Goal: Information Seeking & Learning: Learn about a topic

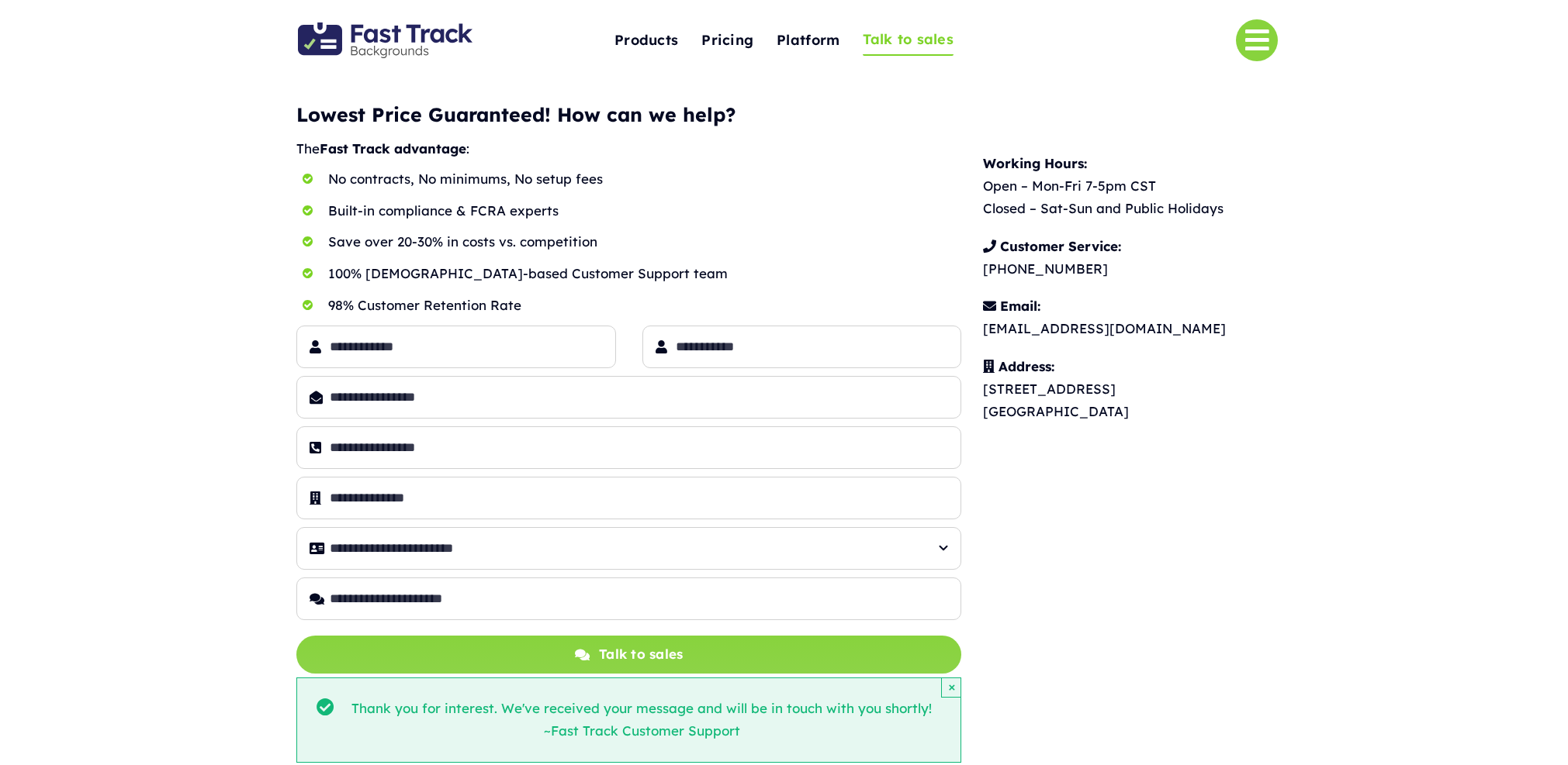
click at [390, 28] on img "Fast Track Backgrounds Logo" at bounding box center [385, 40] width 175 height 36
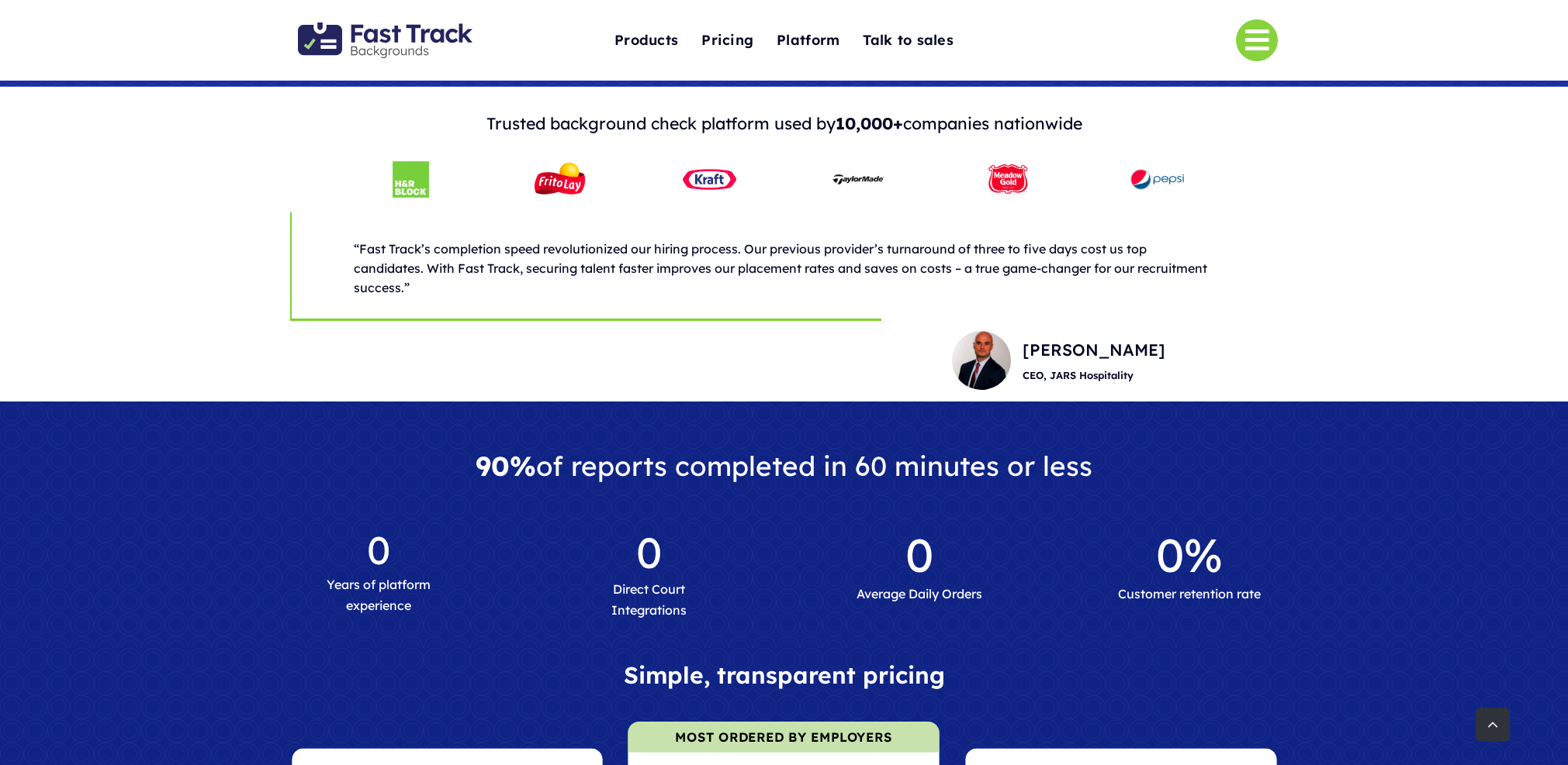
scroll to position [763, 0]
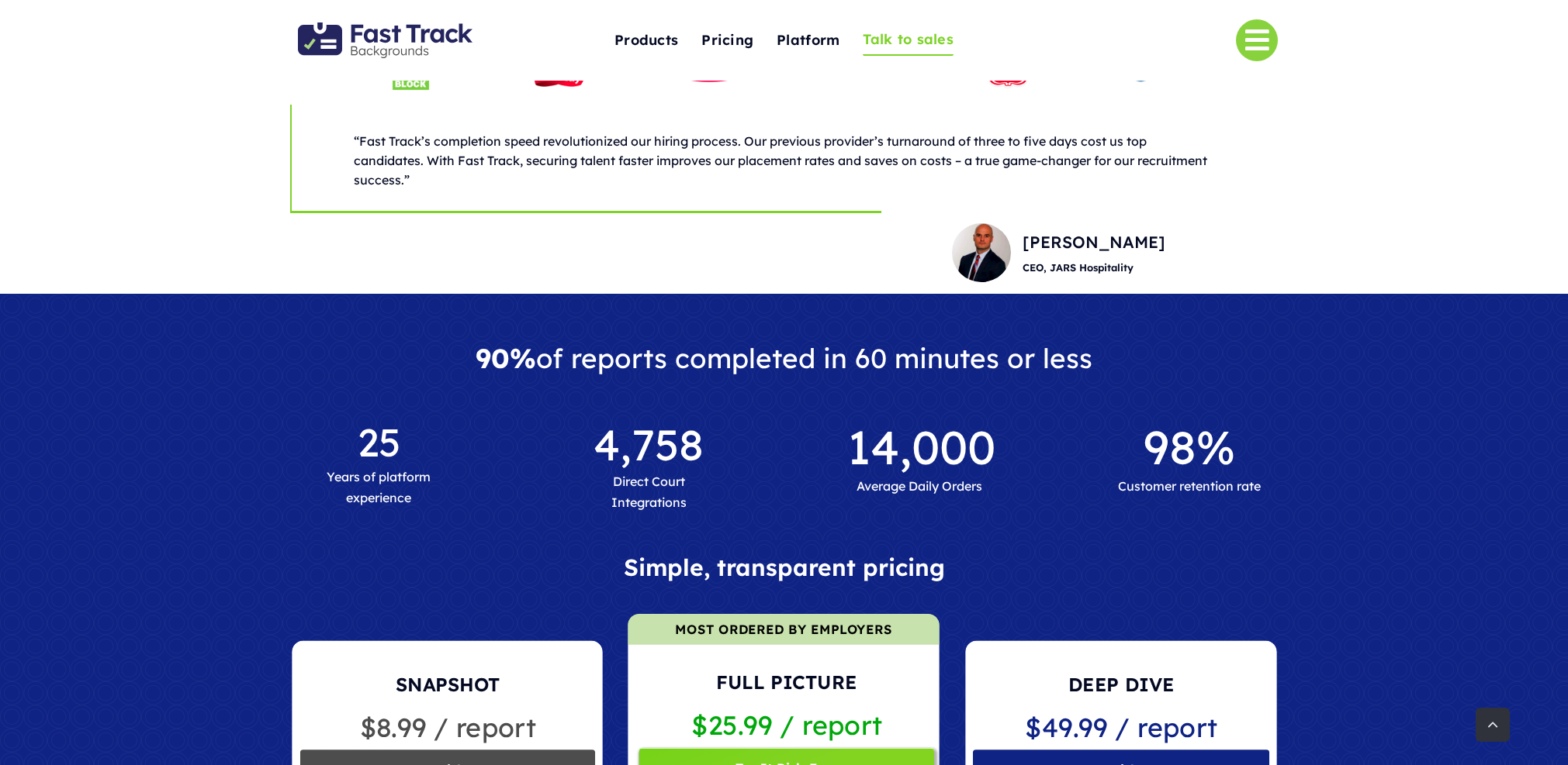
click at [891, 38] on span "Talk to sales" at bounding box center [908, 40] width 91 height 24
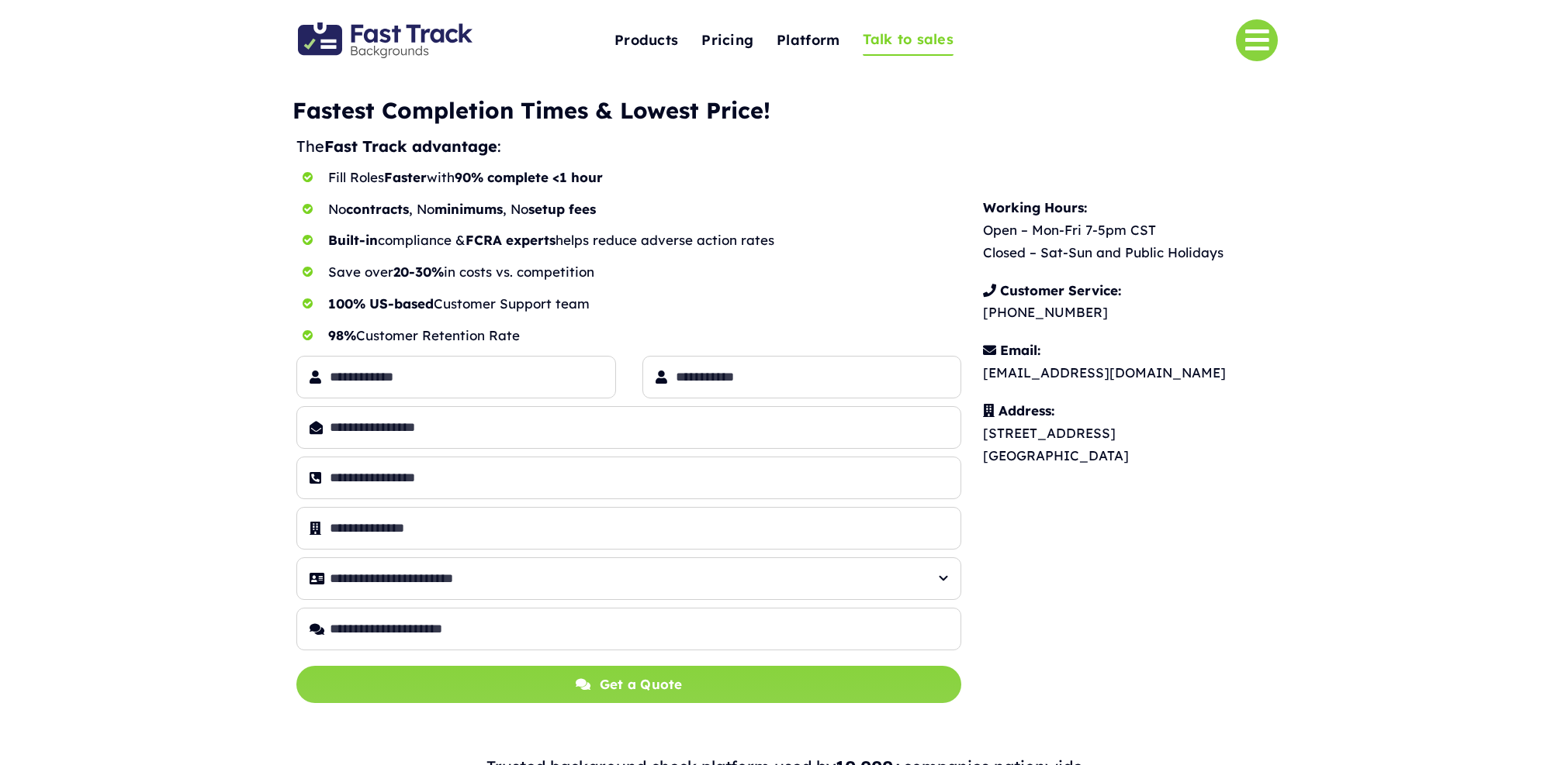
click at [128, 210] on div "**********" at bounding box center [784, 399] width 1568 height 616
click at [366, 48] on img "Fast Track Backgrounds Logo" at bounding box center [385, 40] width 175 height 36
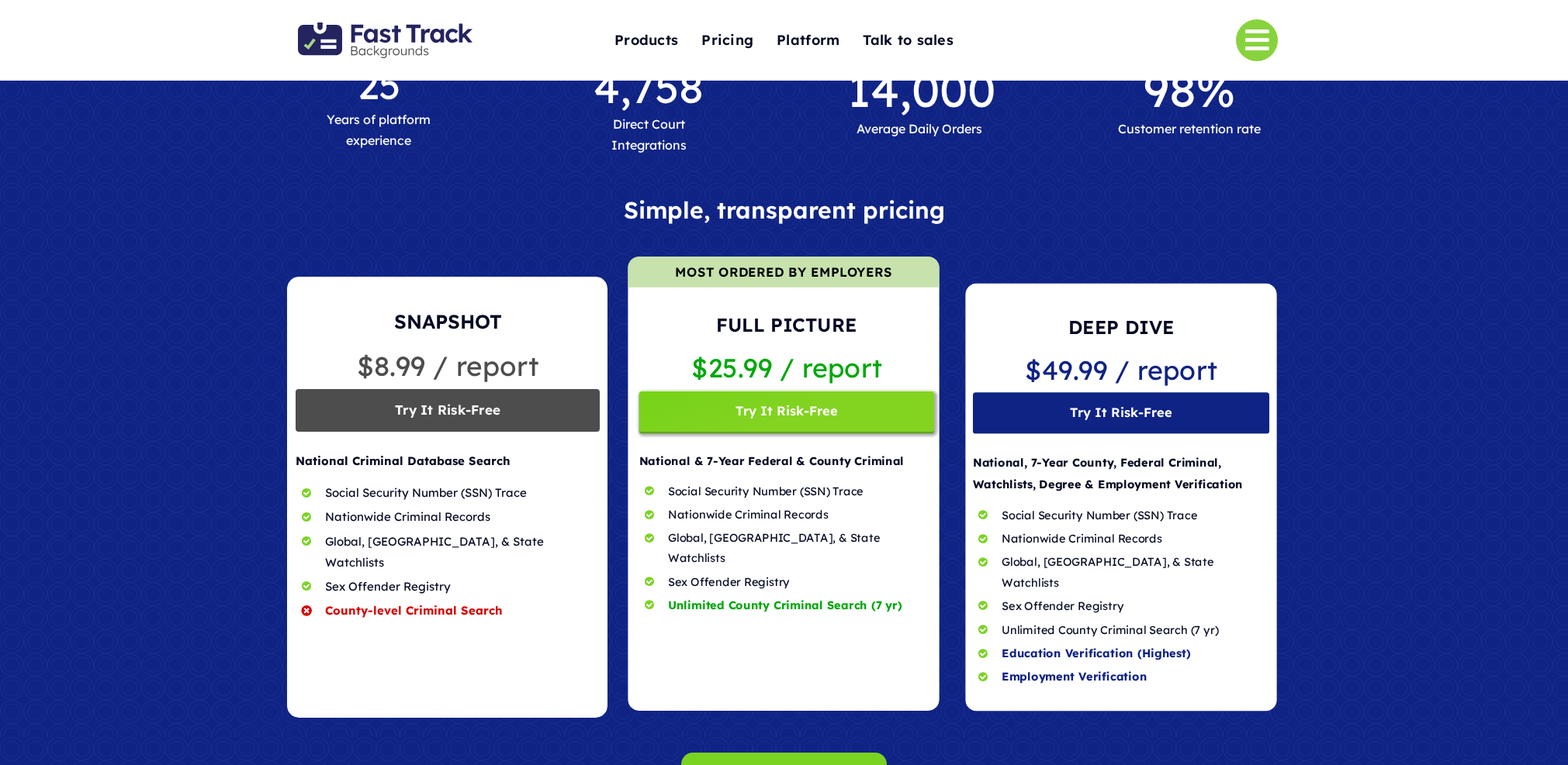
scroll to position [1258, 0]
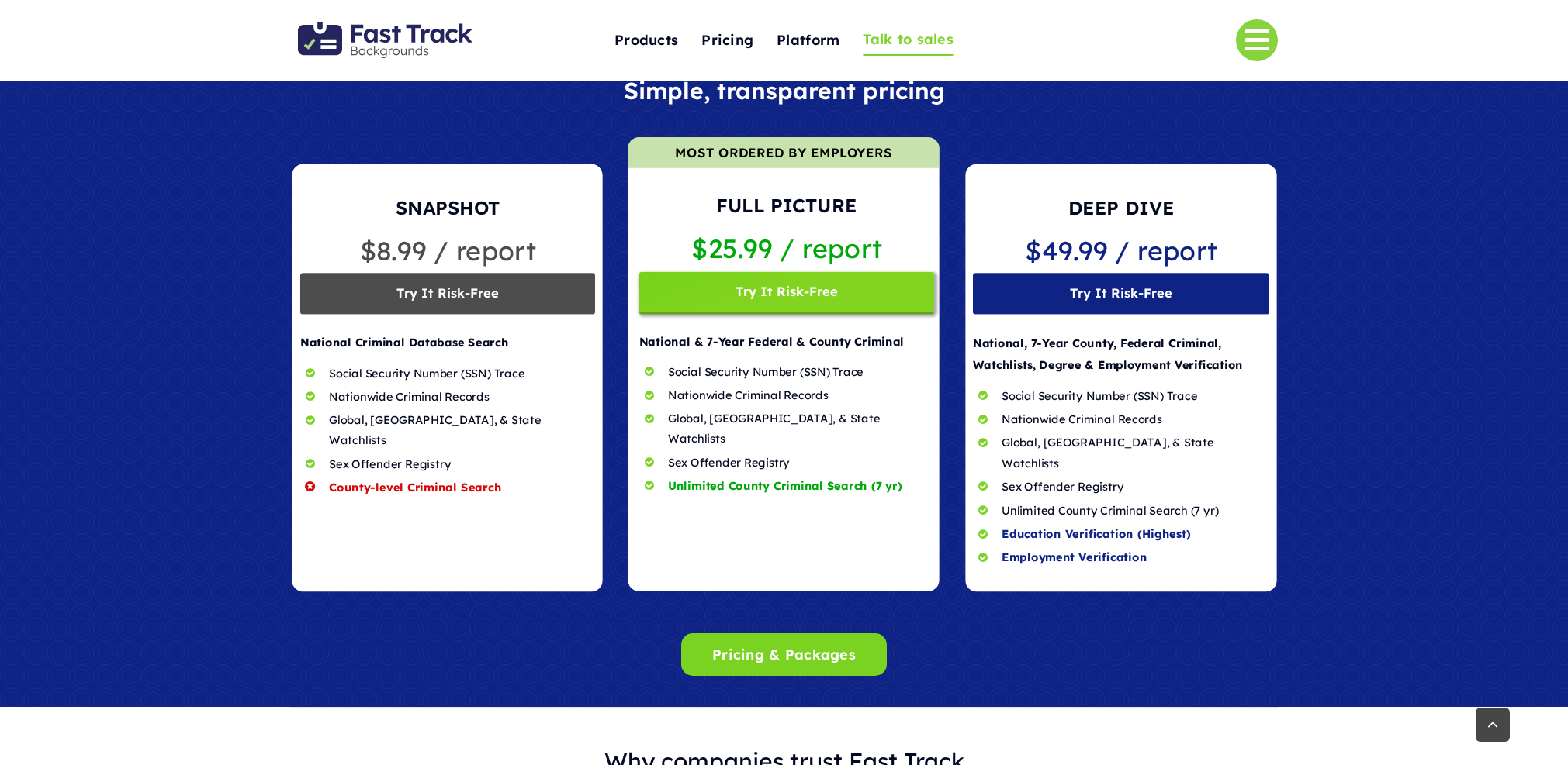
click at [902, 41] on span "Talk to sales" at bounding box center [908, 40] width 91 height 24
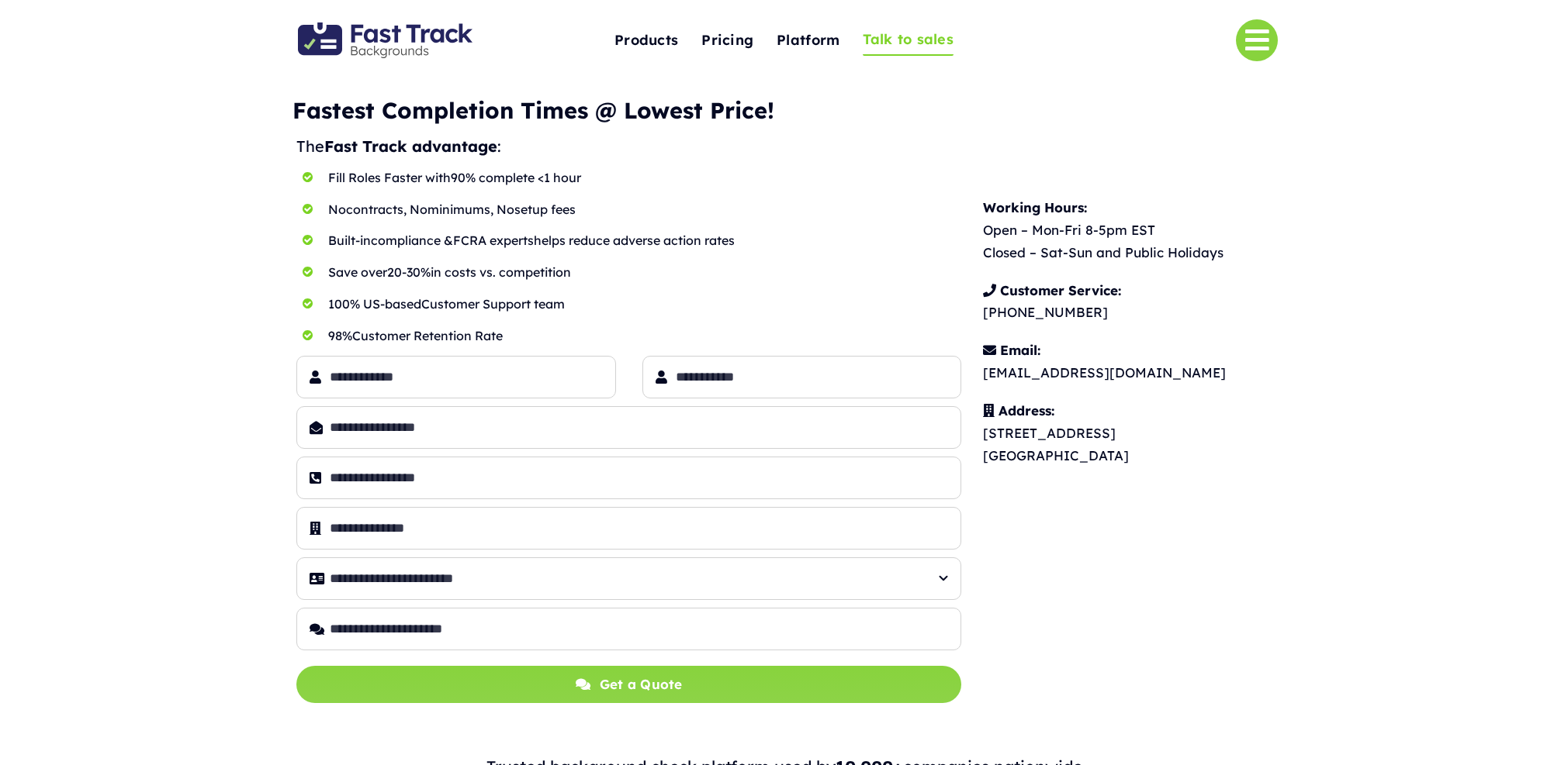
click at [360, 27] on img "Fast Track Backgrounds Logo" at bounding box center [385, 40] width 175 height 36
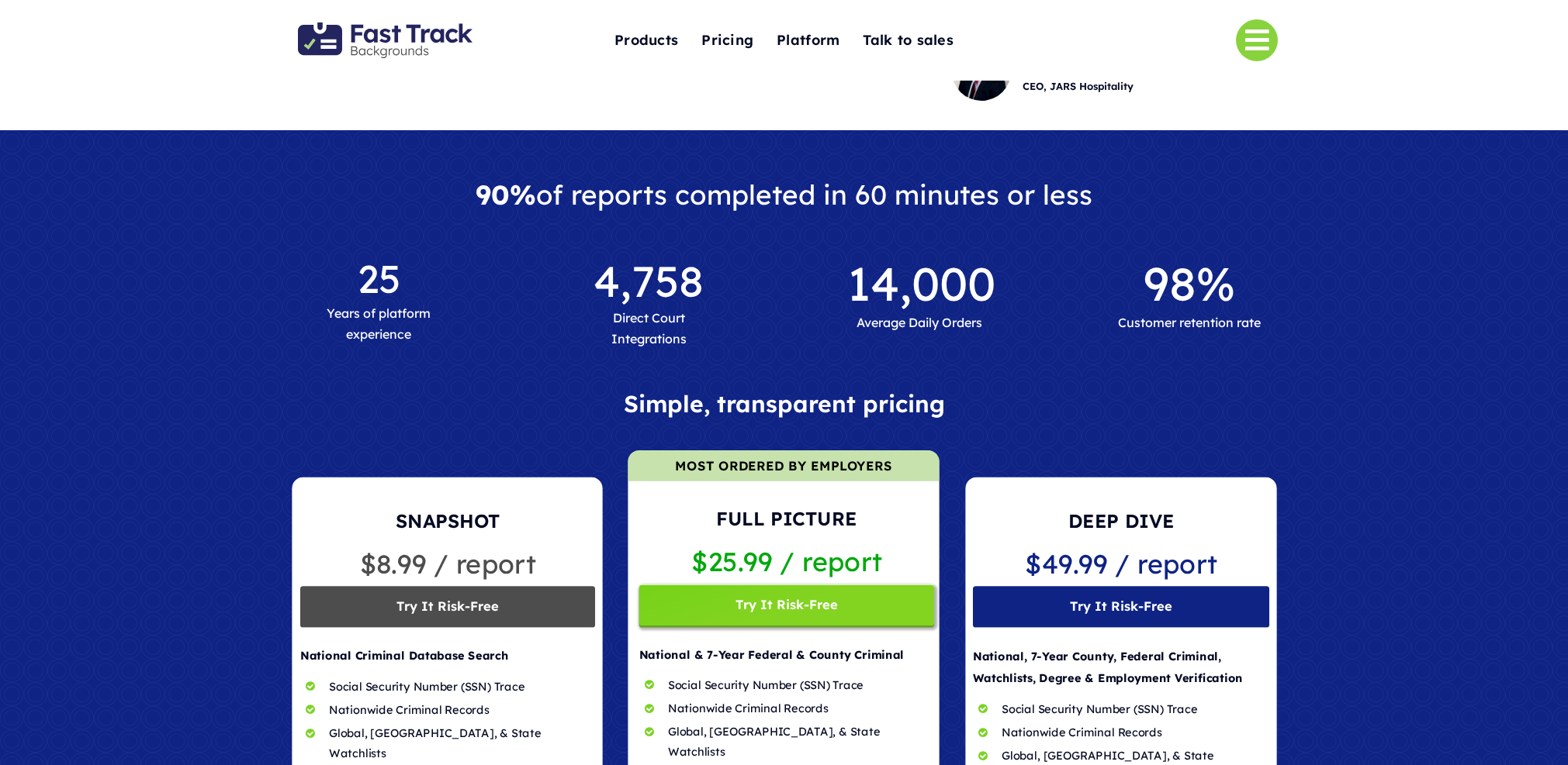
scroll to position [846, 0]
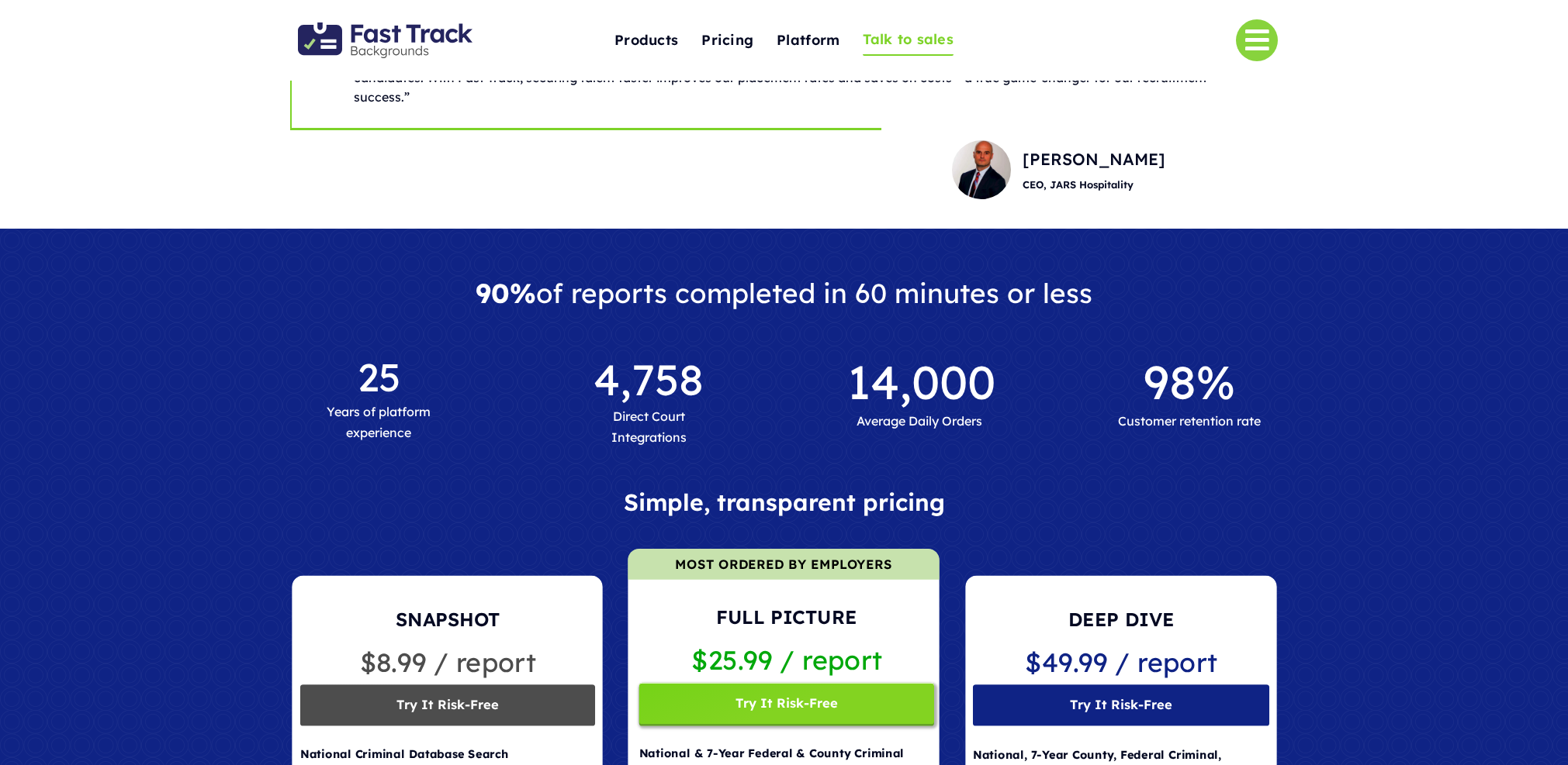
click at [898, 39] on span "Talk to sales" at bounding box center [908, 40] width 91 height 24
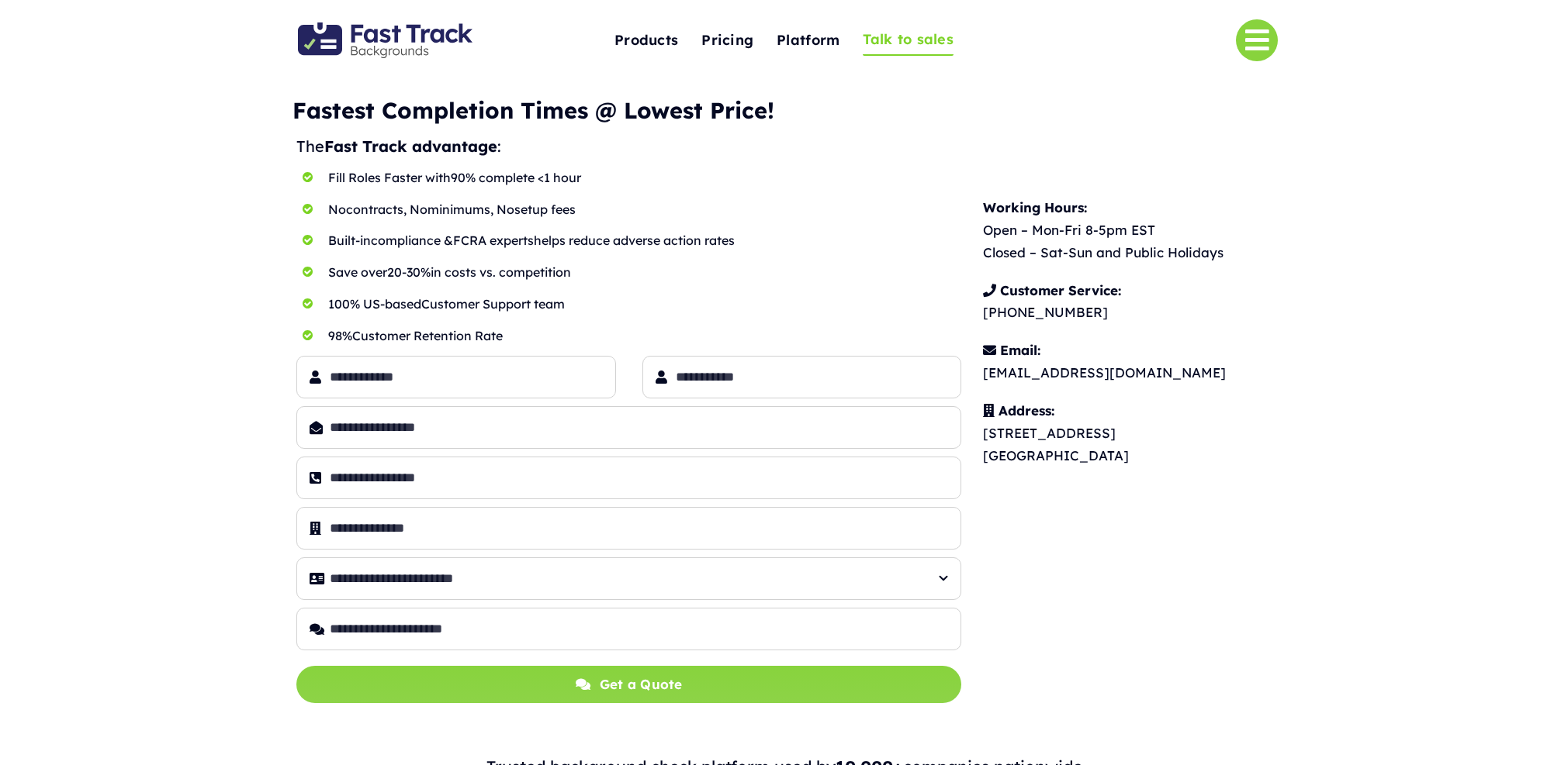
click at [416, 42] on img "Fast Track Backgrounds Logo" at bounding box center [385, 40] width 175 height 36
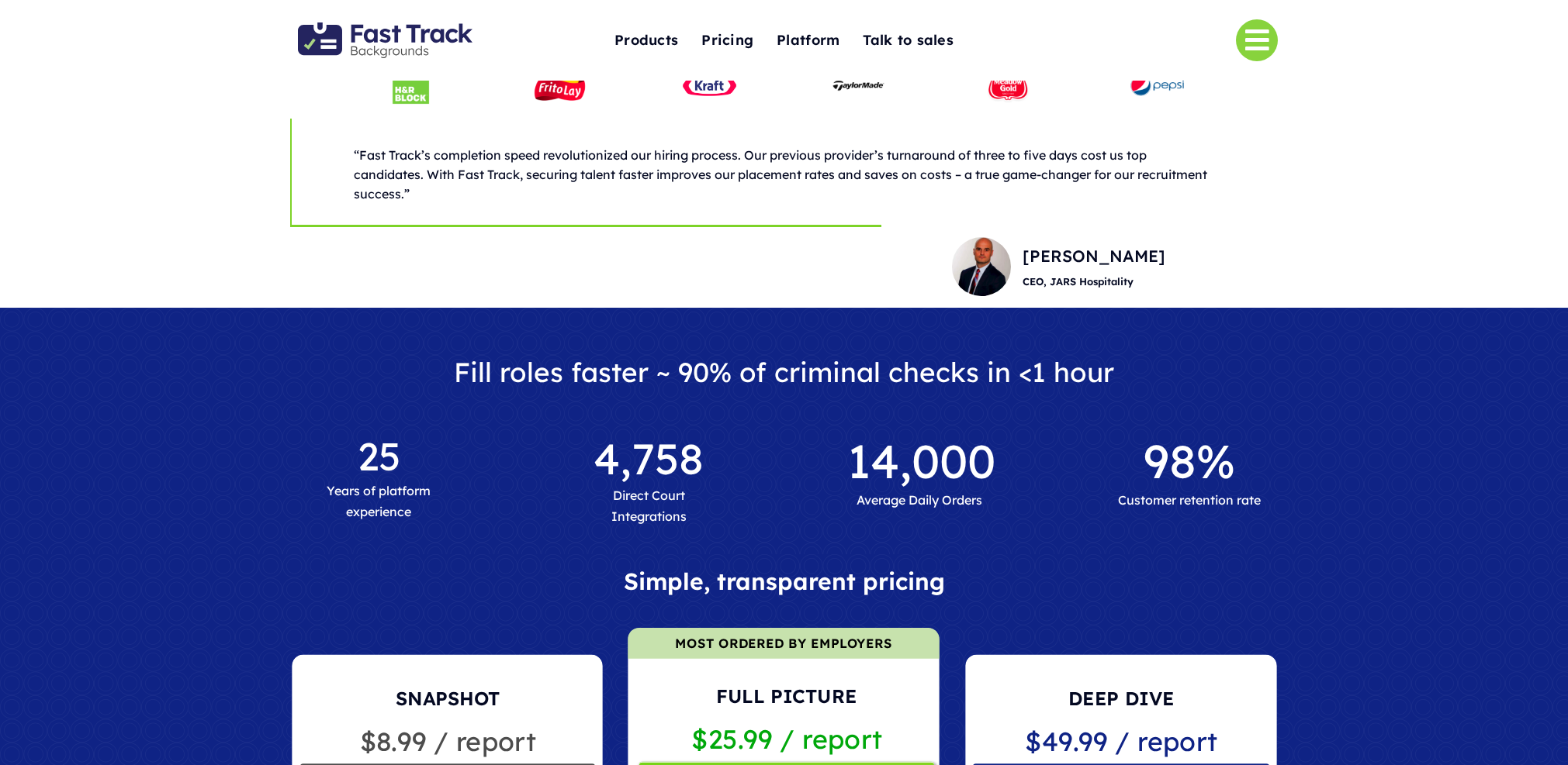
scroll to position [745, 0]
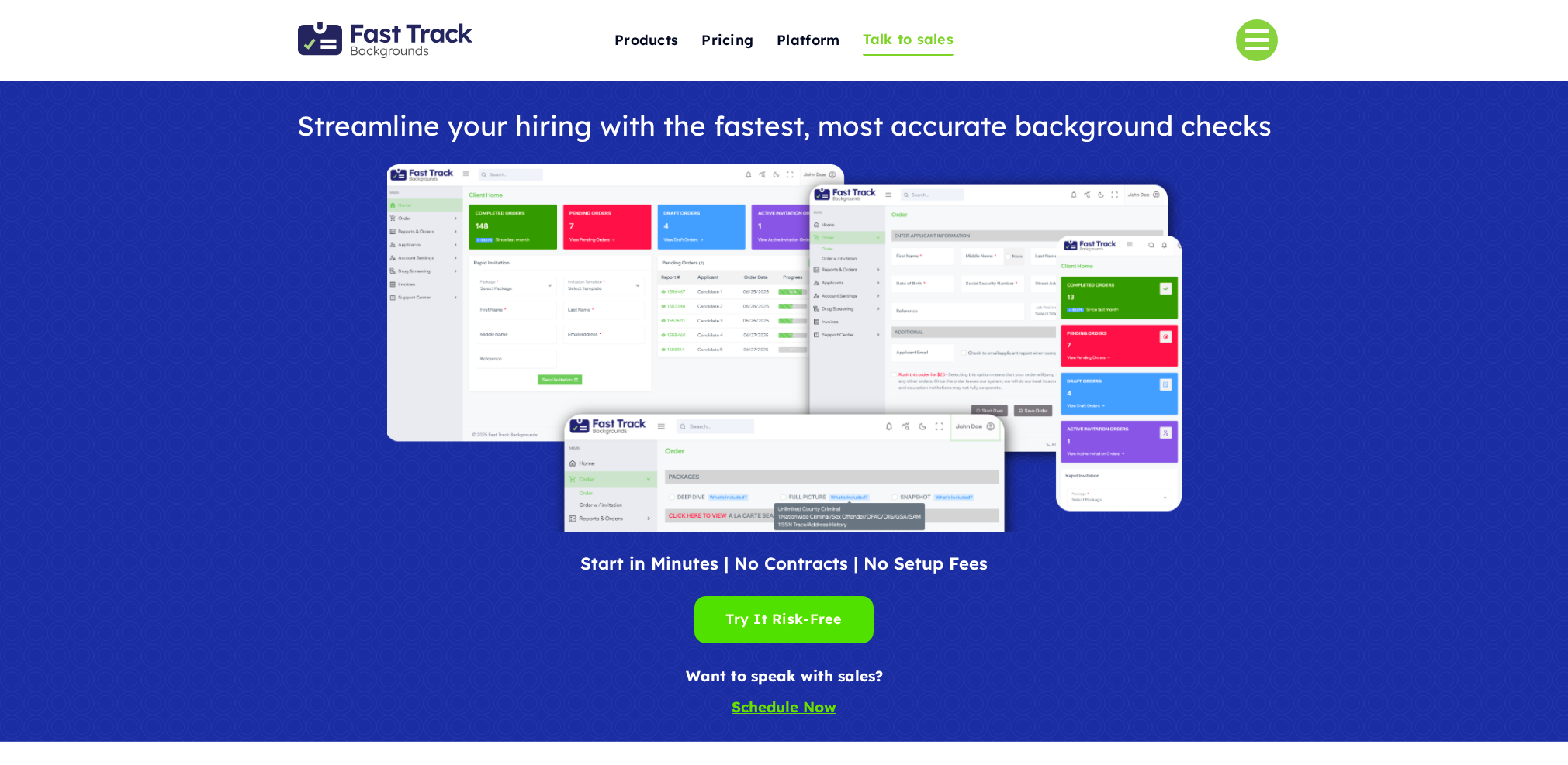
click at [926, 44] on span "Talk to sales" at bounding box center [908, 40] width 91 height 24
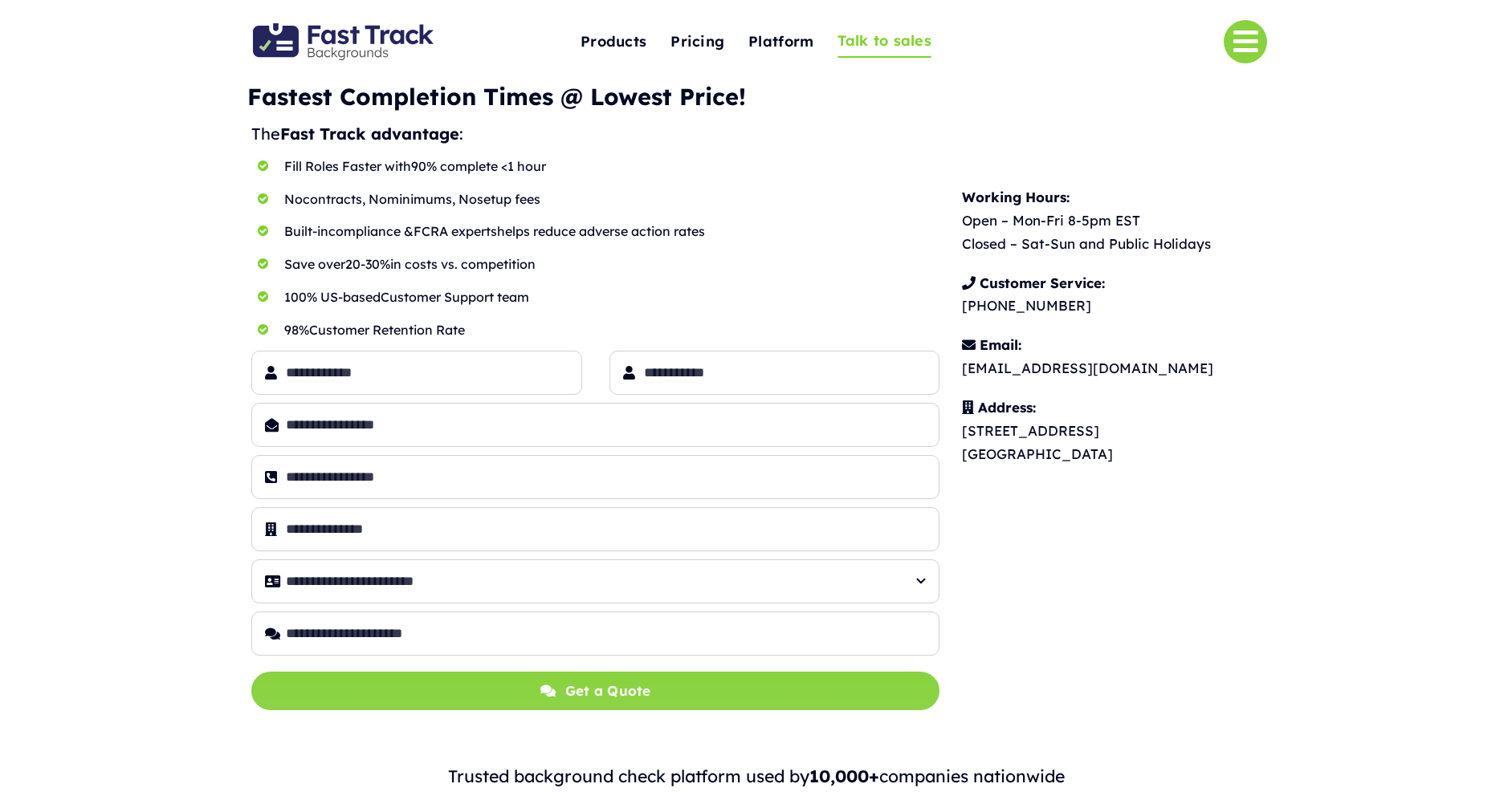
scroll to position [3, 0]
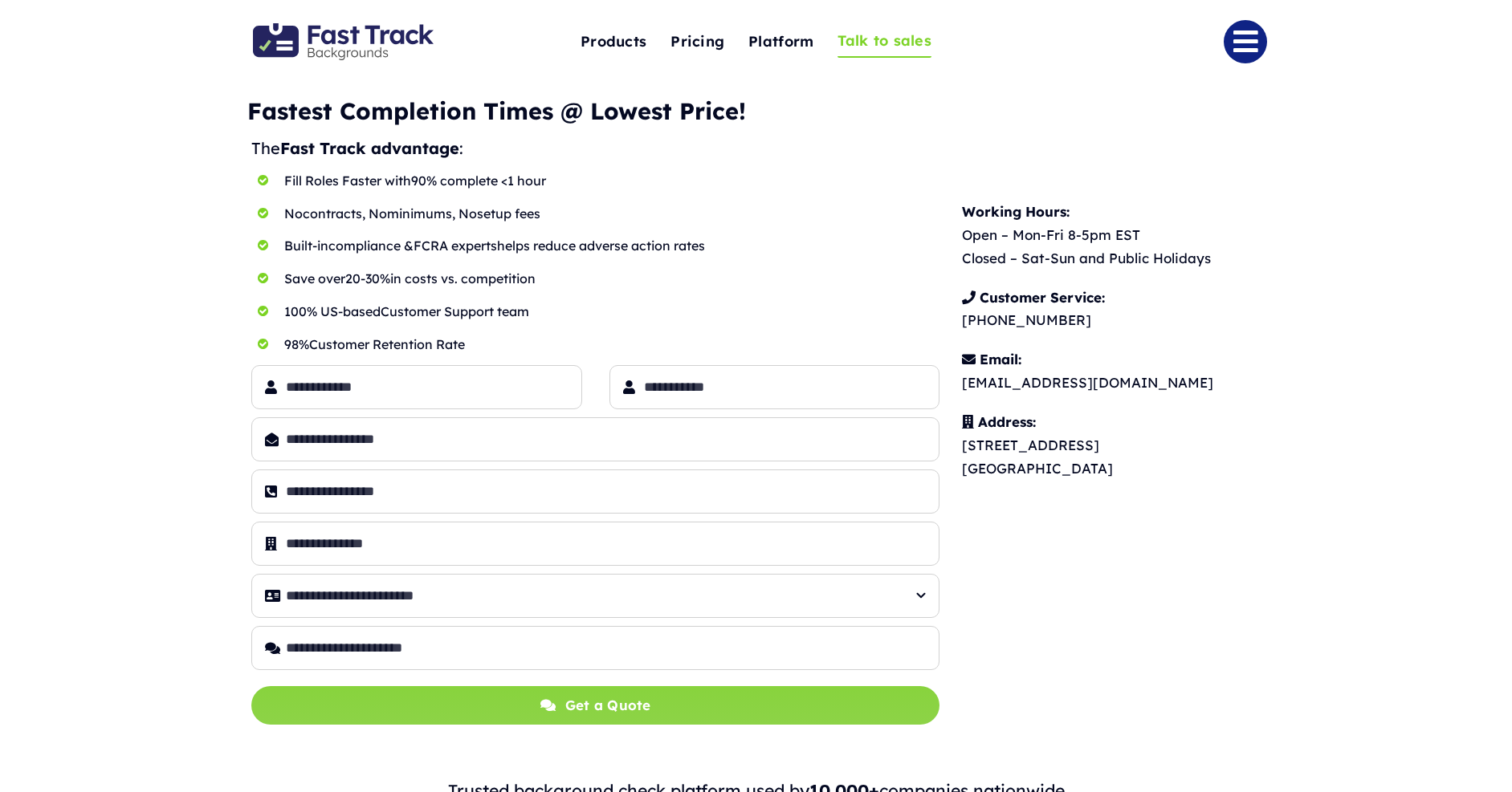
click at [1238, 43] on link "Link to #" at bounding box center [1245, 41] width 44 height 44
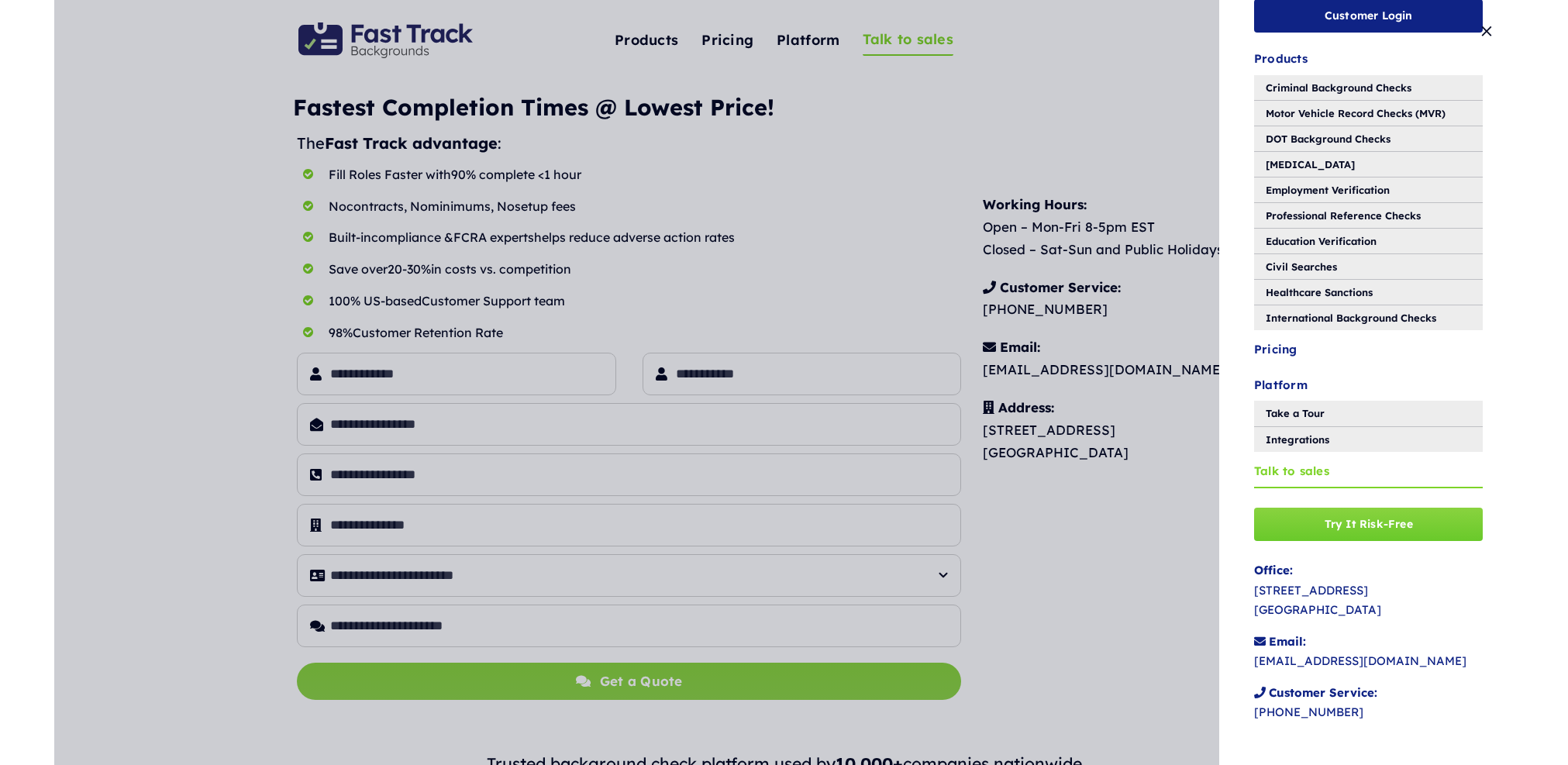
scroll to position [0, 0]
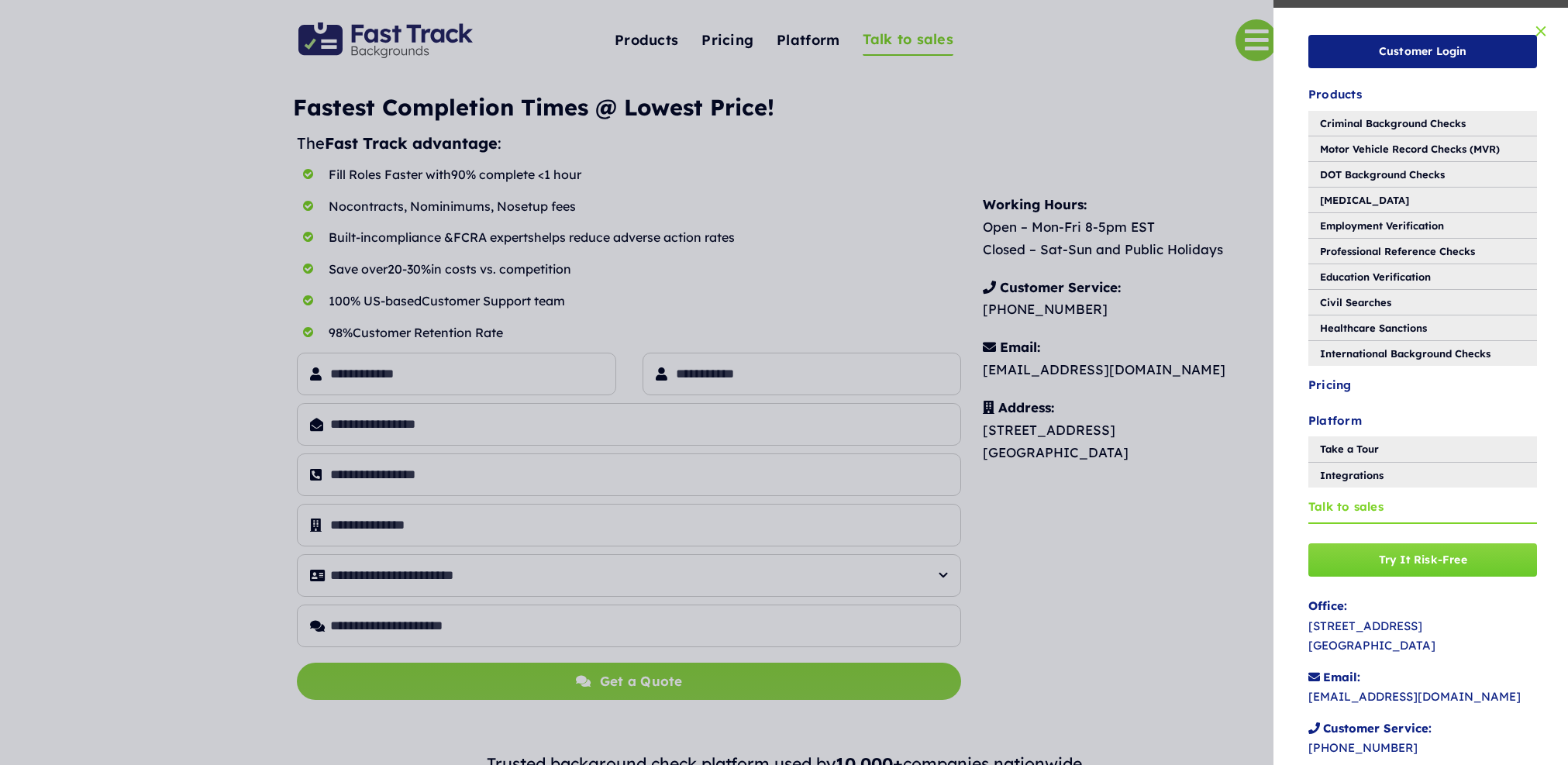
click at [1535, 31] on button "Close" at bounding box center [1541, 31] width 23 height 16
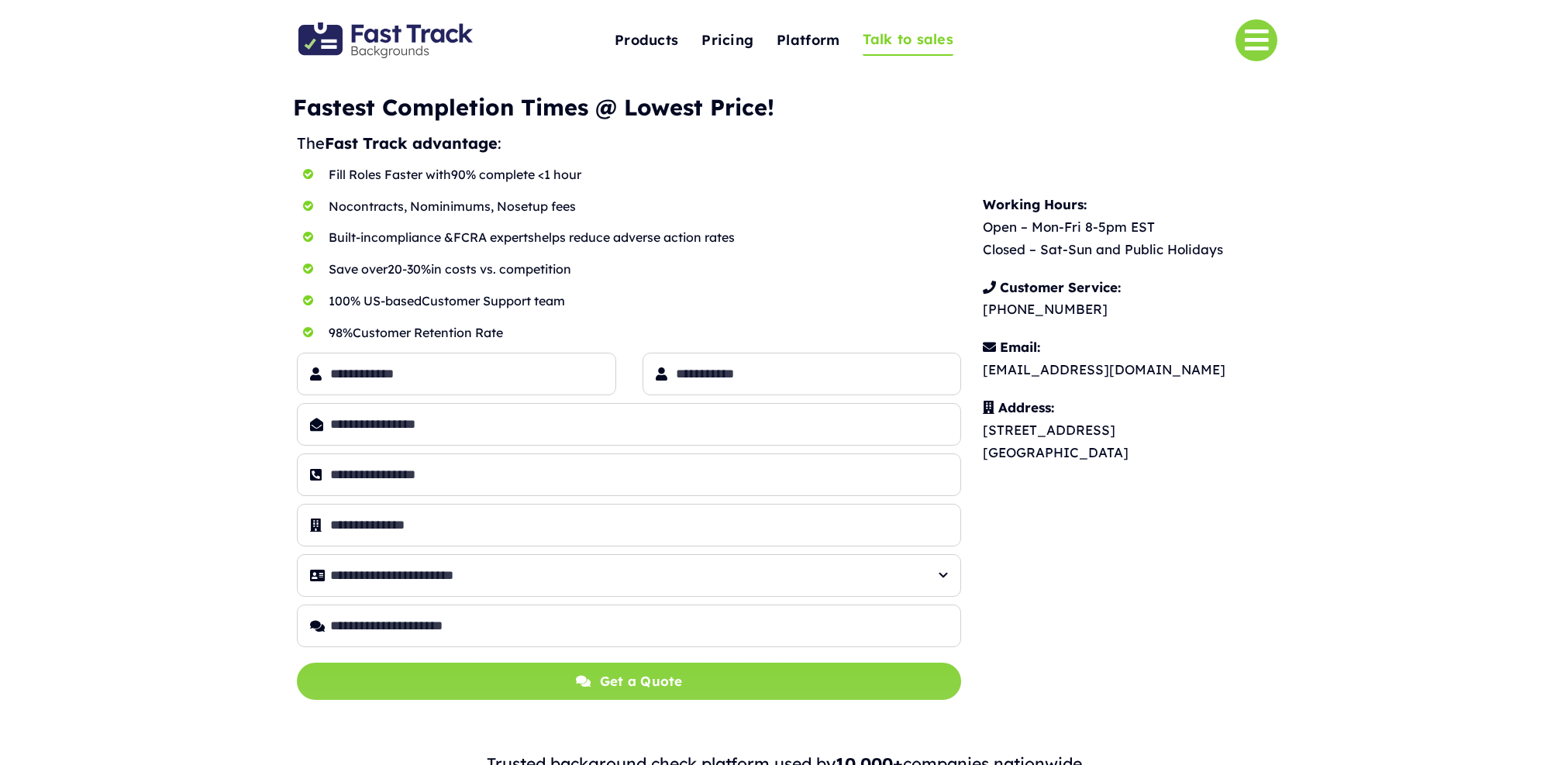
click at [1429, 48] on div "Toggle Navigation Products Criminal Background Checks Motor Vehicle Record Chec…" at bounding box center [784, 41] width 1568 height 81
click at [411, 41] on img "Fast Track Backgrounds Logo" at bounding box center [386, 40] width 175 height 36
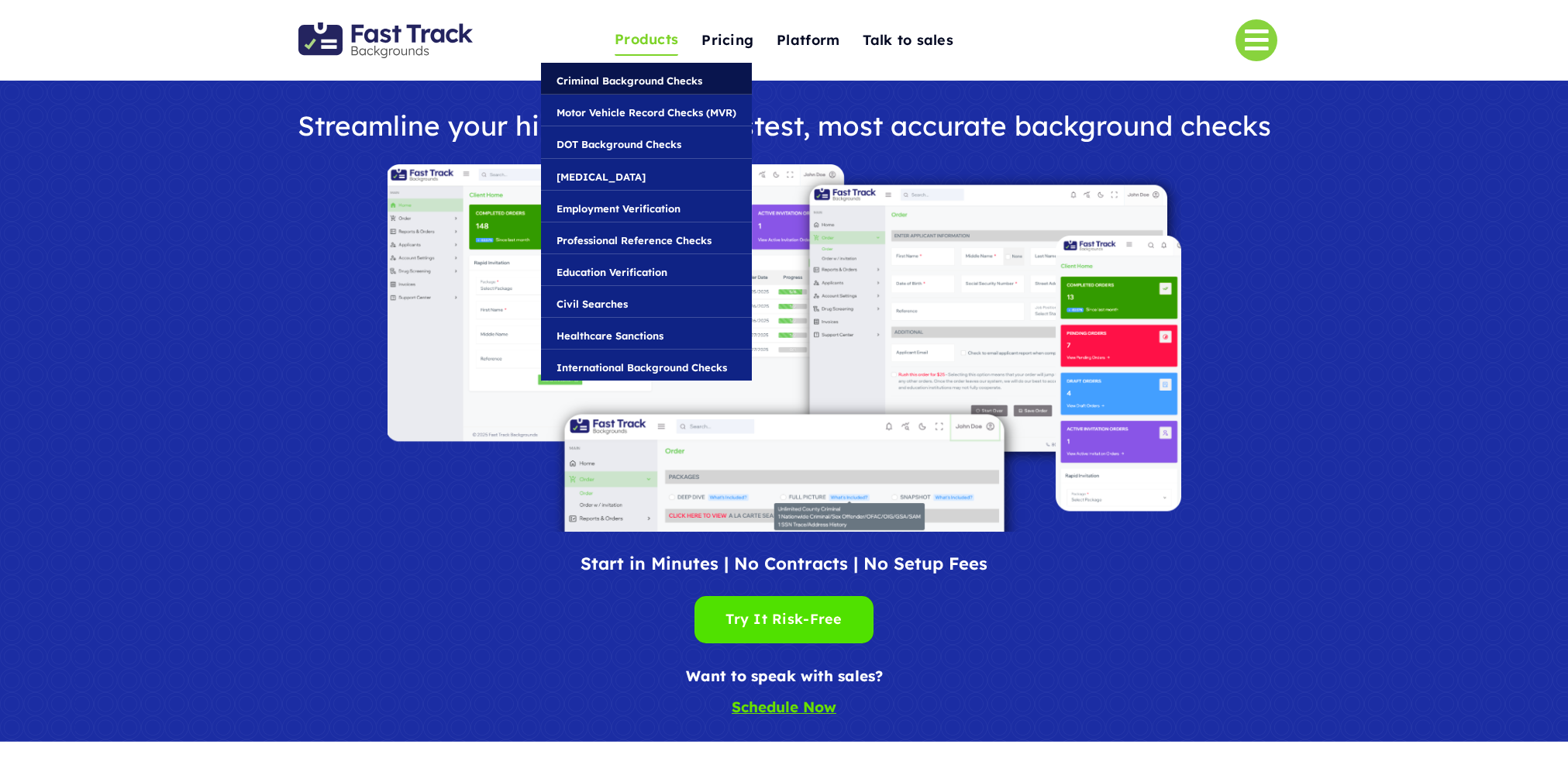
click at [650, 79] on span "Criminal Background Checks" at bounding box center [629, 80] width 145 height 17
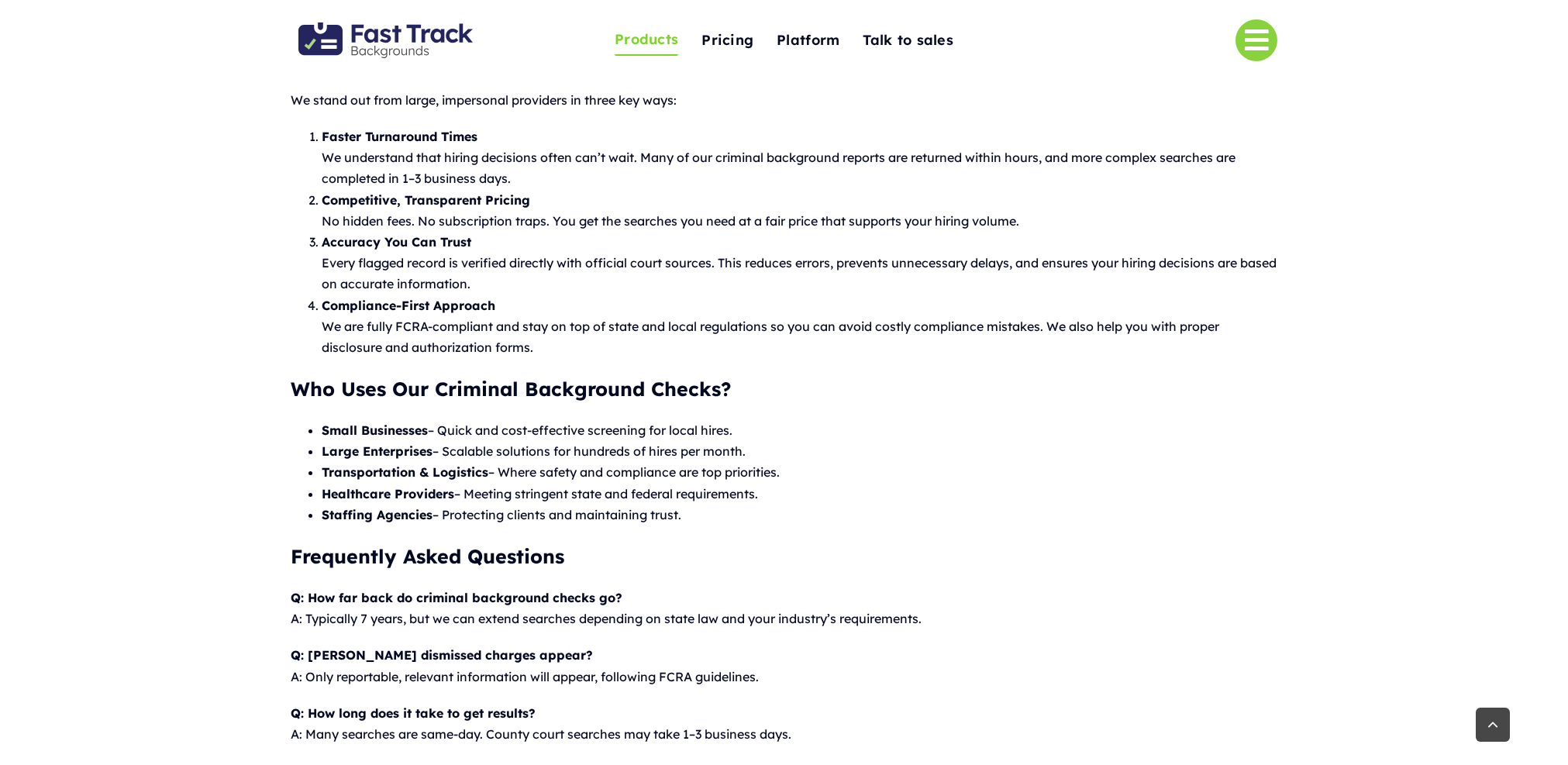
scroll to position [1352, 0]
click at [336, 32] on img "Fast Track Backgrounds Logo" at bounding box center [386, 40] width 175 height 36
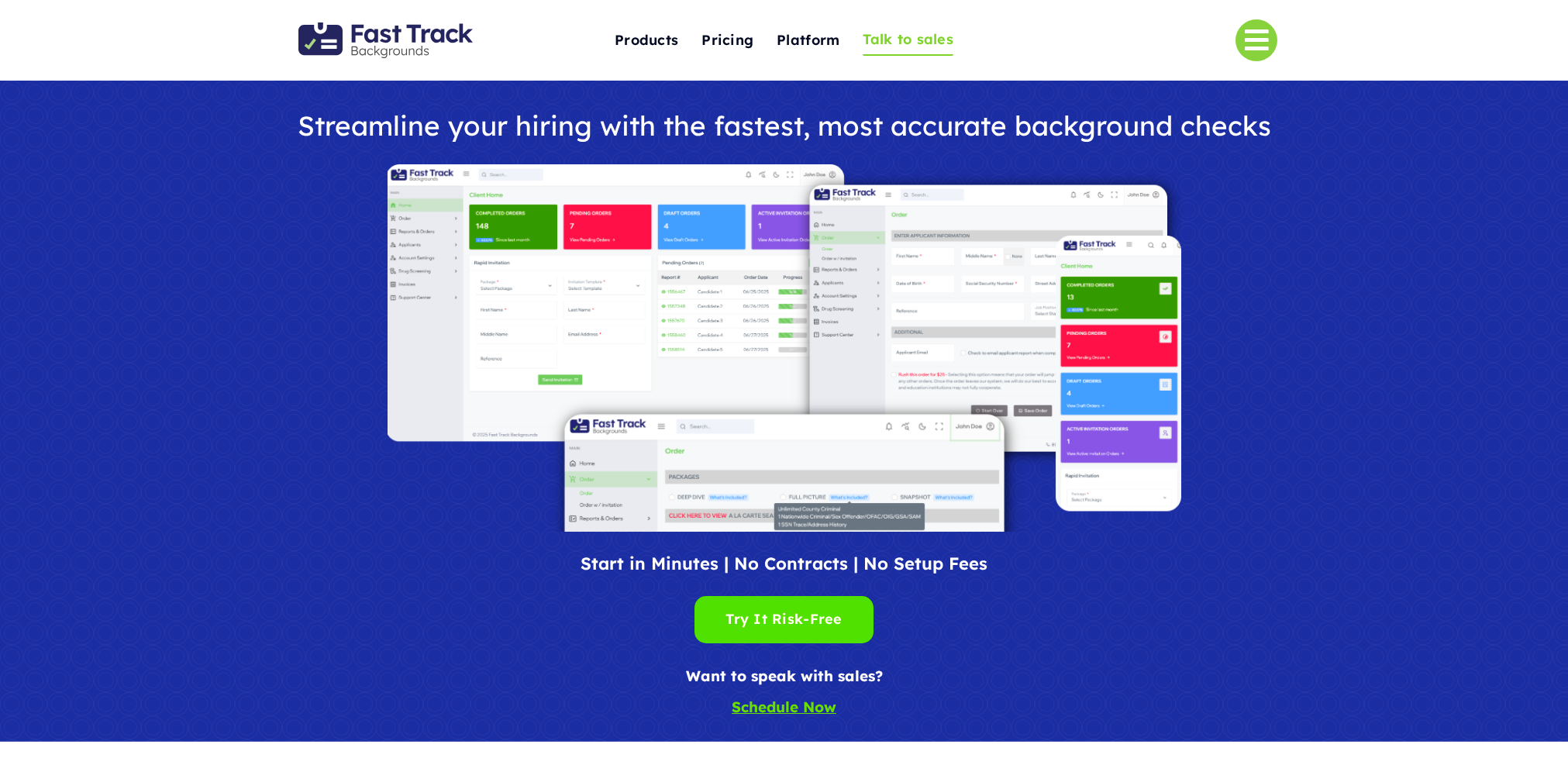
click at [895, 39] on span "Talk to sales" at bounding box center [908, 40] width 91 height 24
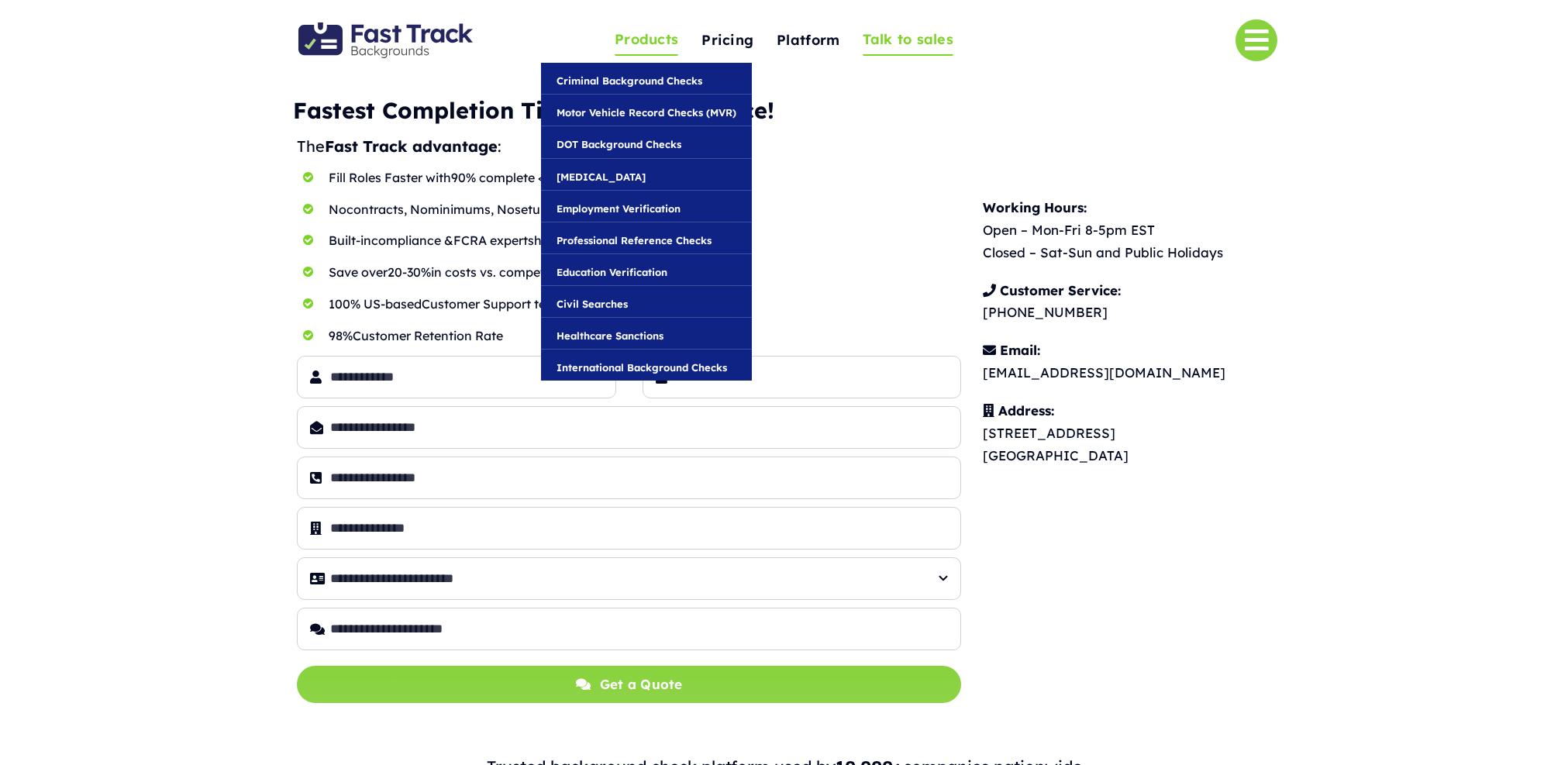
click at [643, 41] on span "Products" at bounding box center [647, 40] width 64 height 24
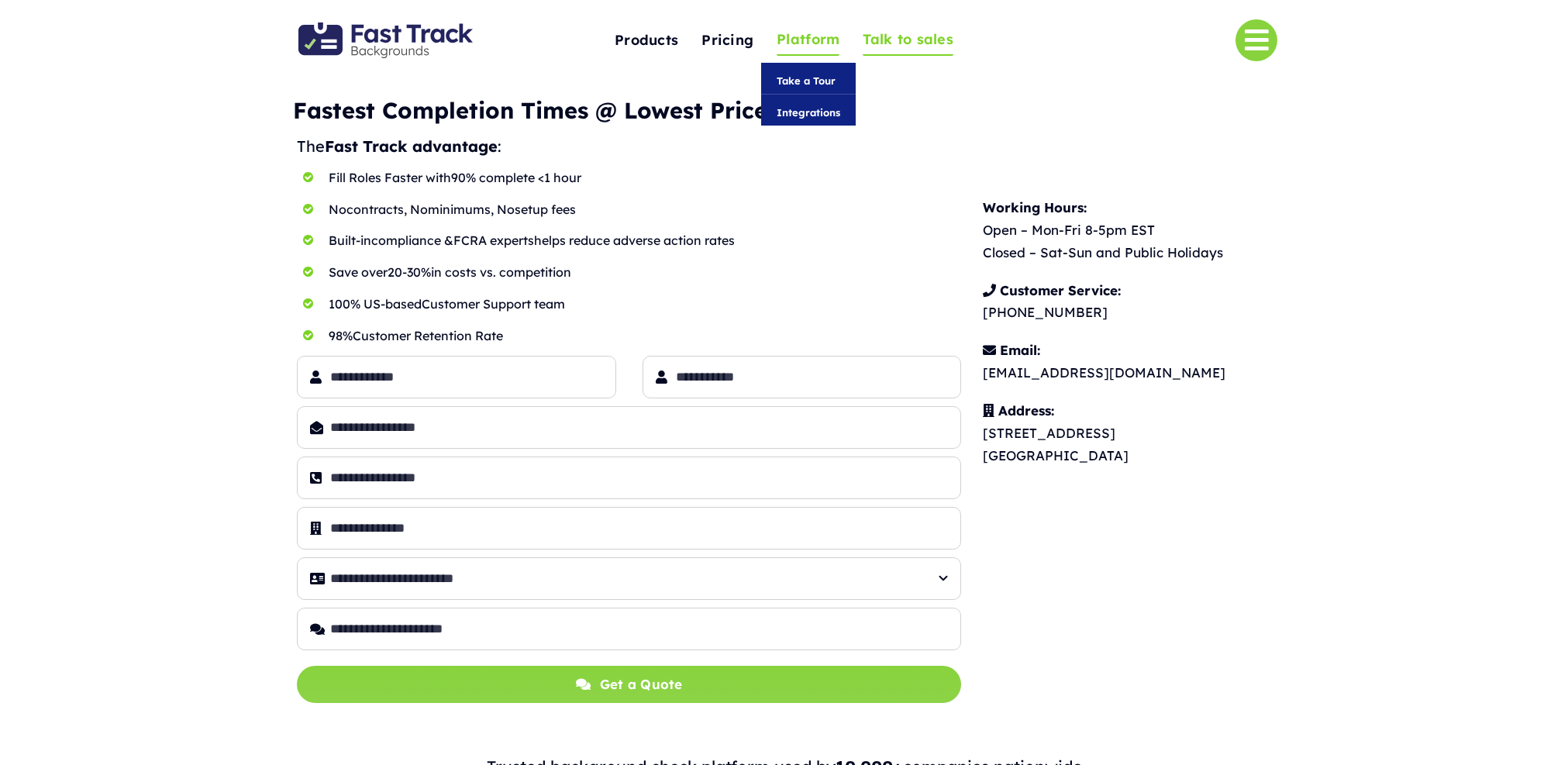
click at [802, 38] on span "Platform" at bounding box center [808, 40] width 63 height 24
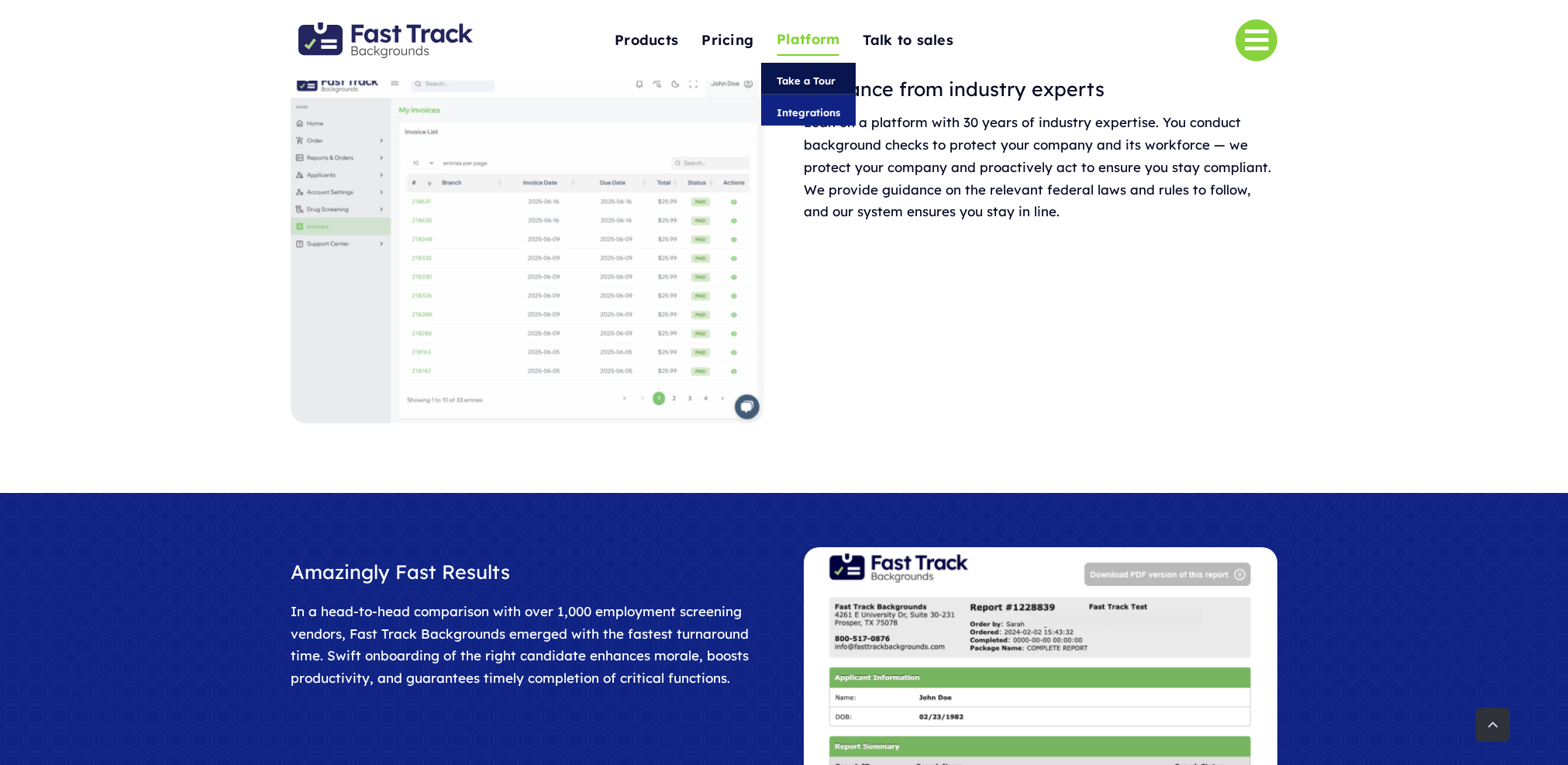
scroll to position [1526, 0]
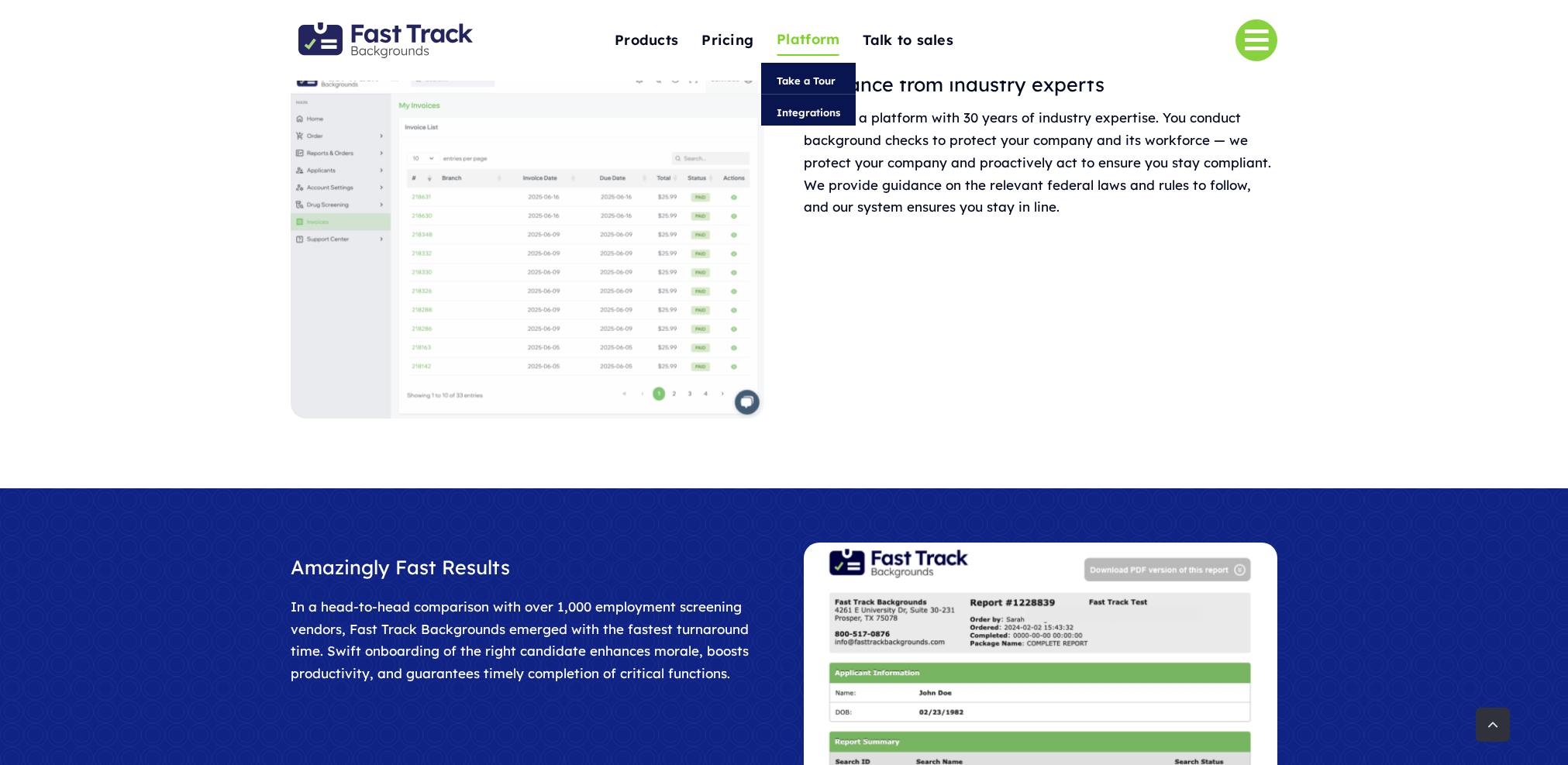
click at [805, 110] on span "Integrations" at bounding box center [809, 112] width 64 height 17
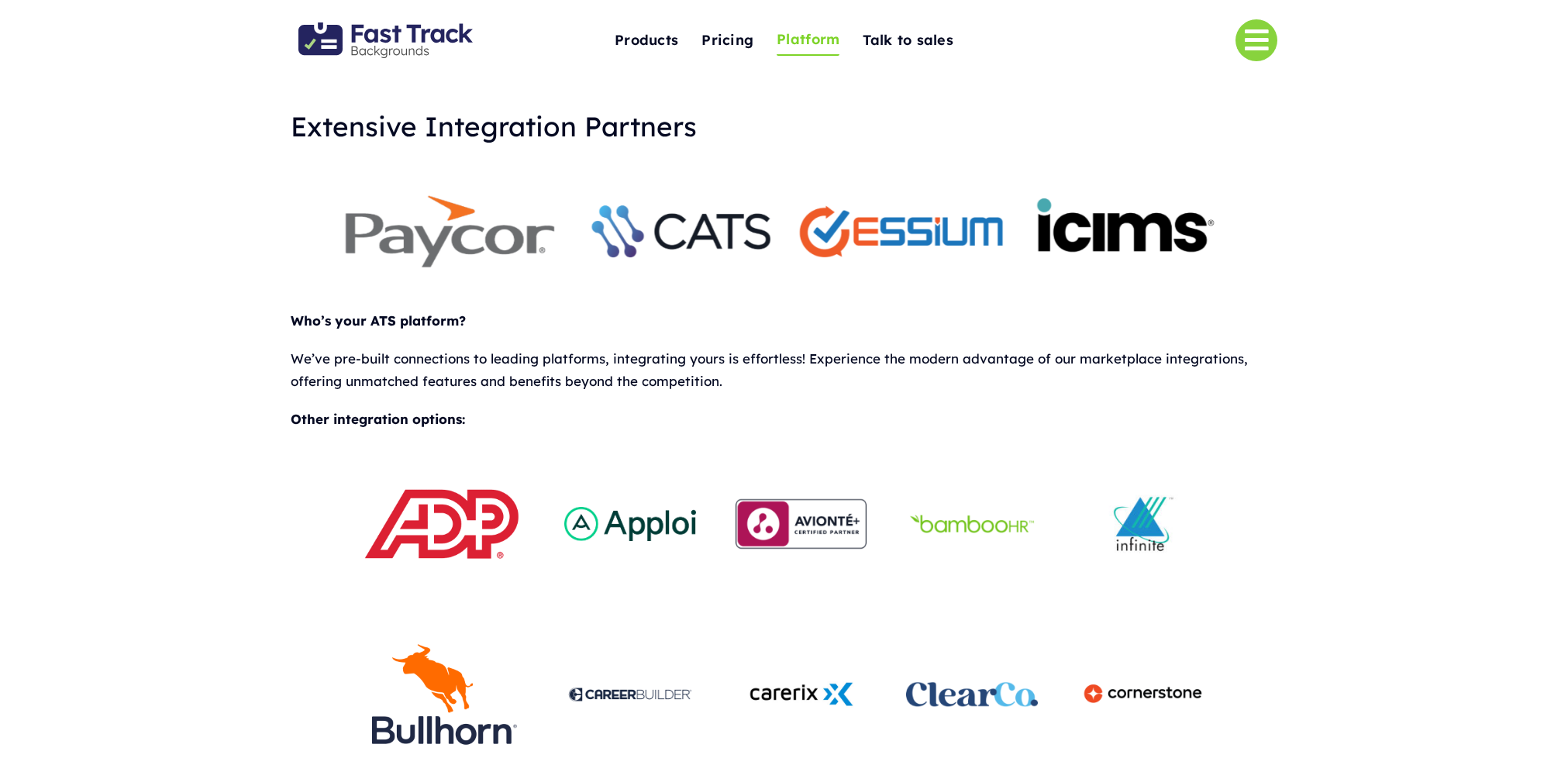
click at [436, 27] on img "Fast Track Backgrounds Logo" at bounding box center [386, 40] width 175 height 36
